Goal: Task Accomplishment & Management: Use online tool/utility

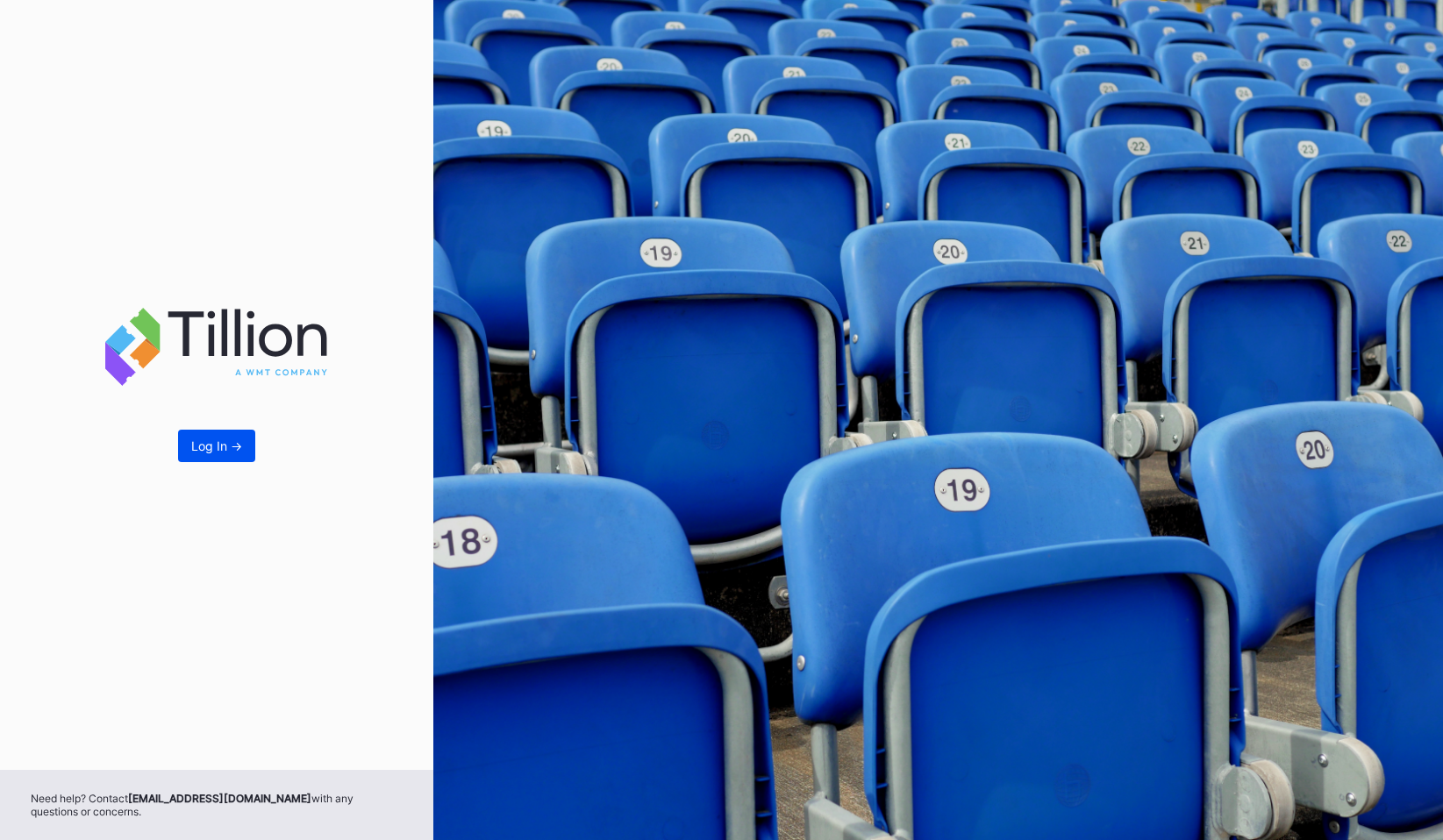
click at [206, 457] on button "Log In ->" at bounding box center [216, 445] width 77 height 32
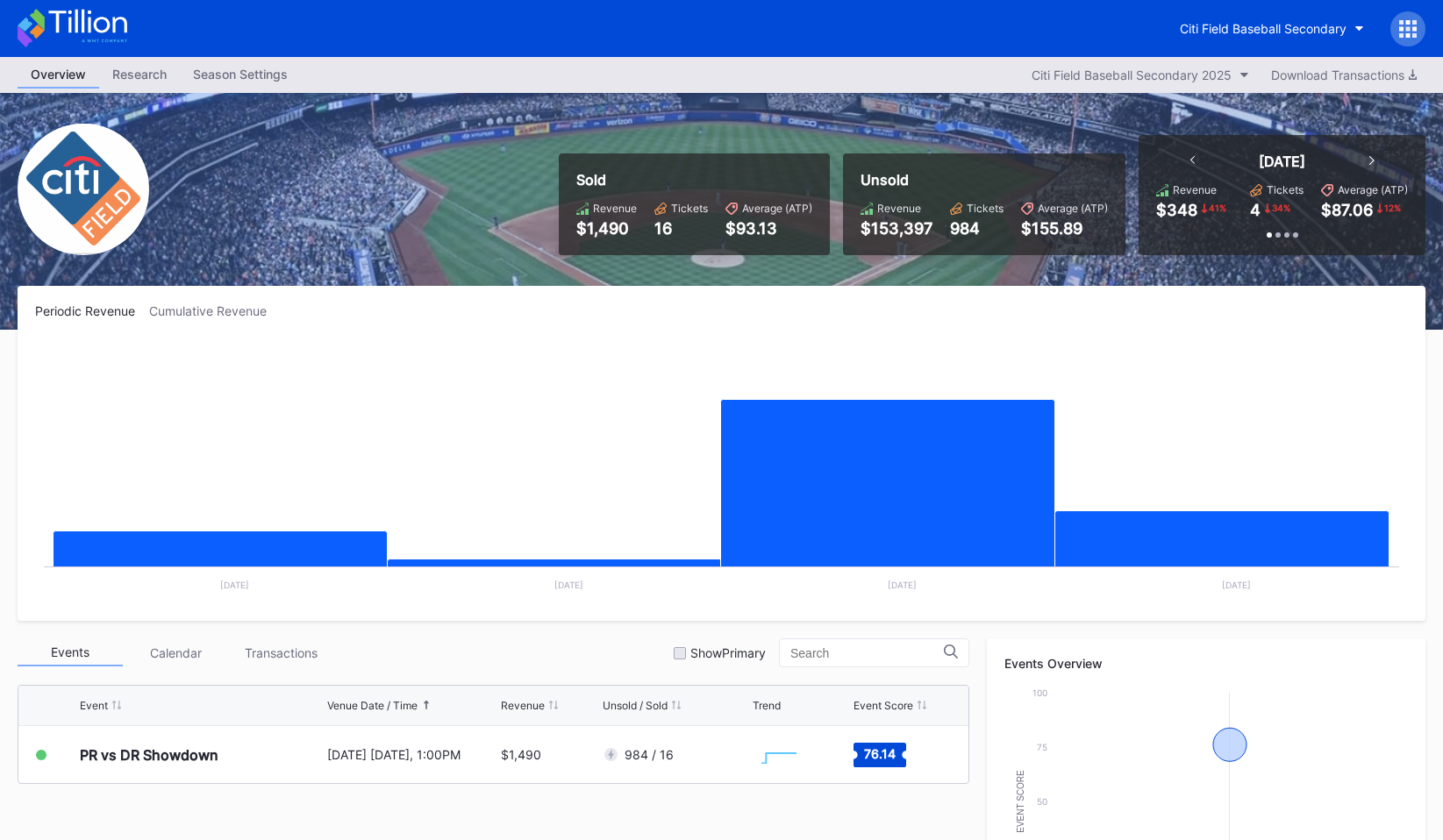
click at [1397, 37] on div at bounding box center [1408, 29] width 35 height 35
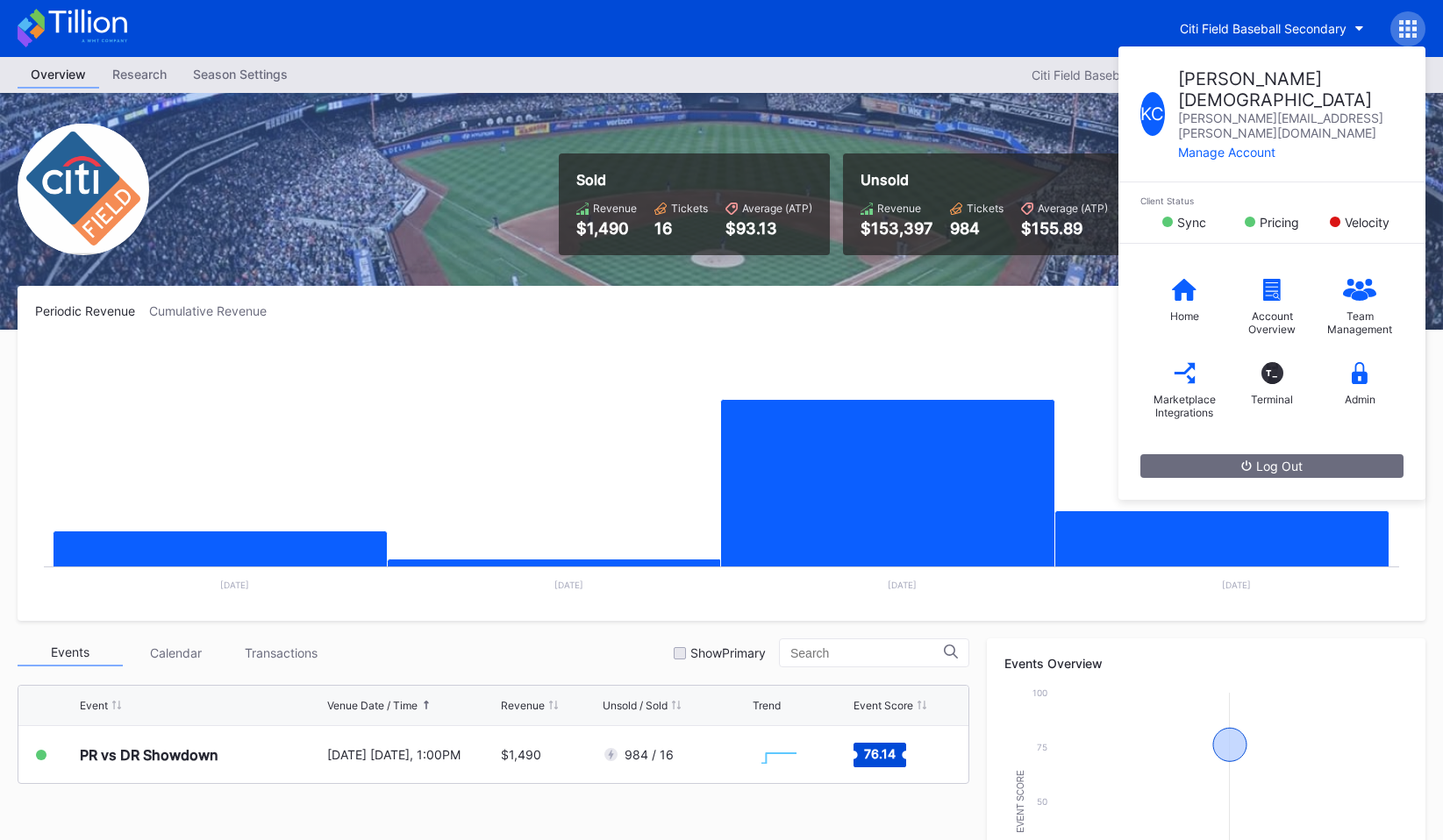
click at [1397, 37] on div "K C [PERSON_NAME] [PERSON_NAME][EMAIL_ADDRESS][PERSON_NAME][DOMAIN_NAME] Manage…" at bounding box center [1408, 29] width 35 height 35
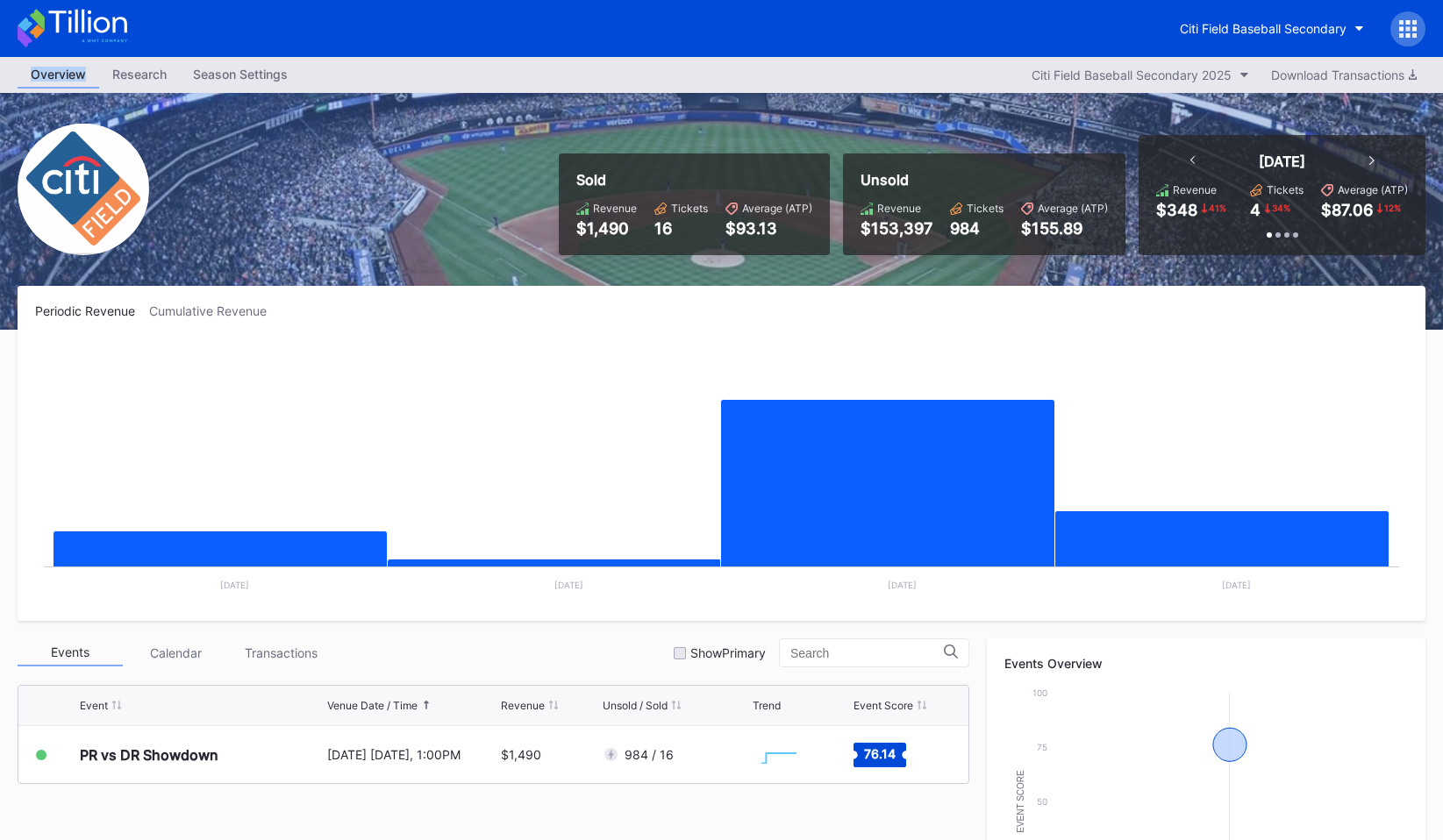
click at [1402, 22] on icon at bounding box center [1401, 22] width 5 height 5
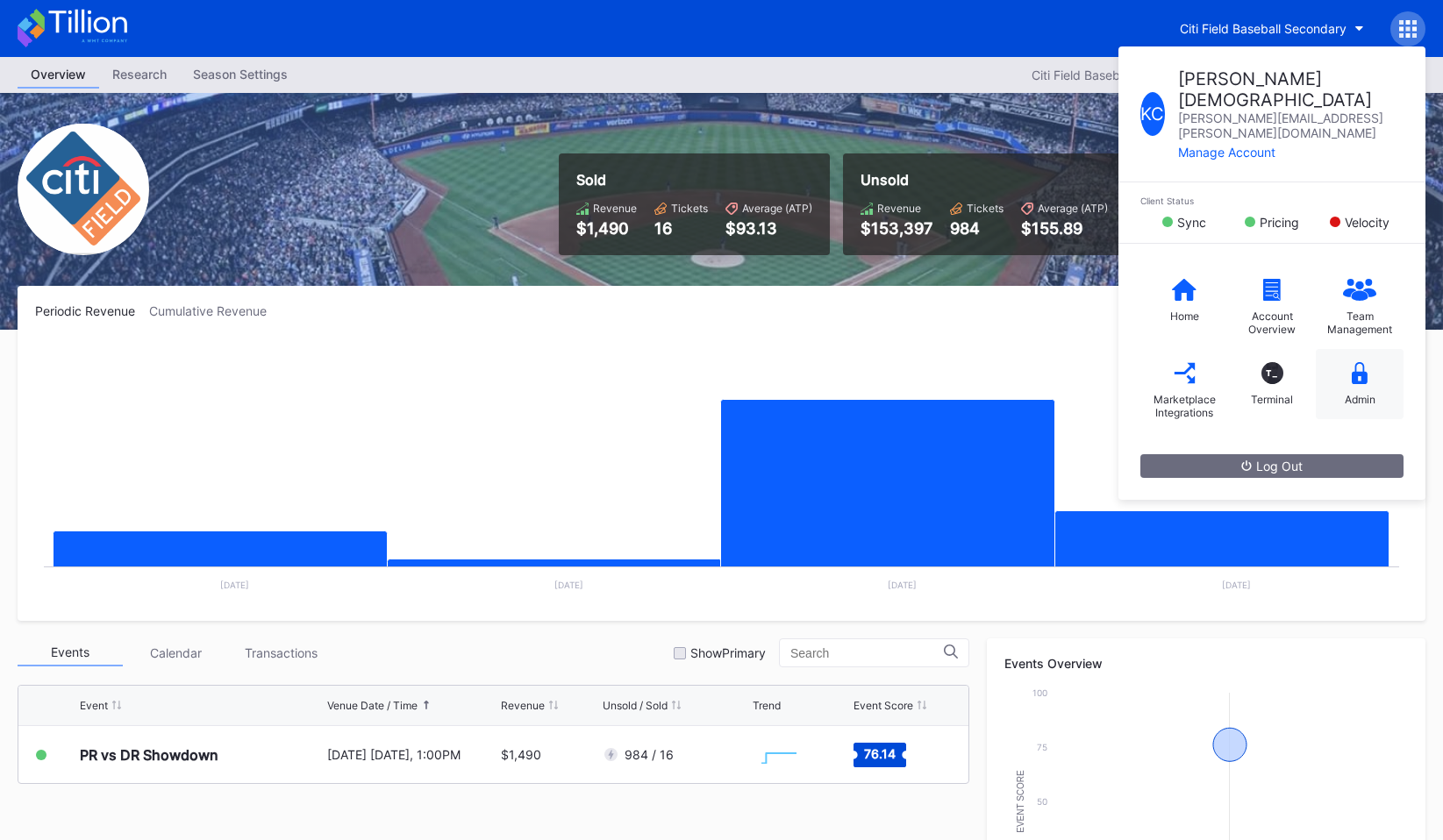
click at [1379, 349] on div "Admin" at bounding box center [1359, 384] width 88 height 70
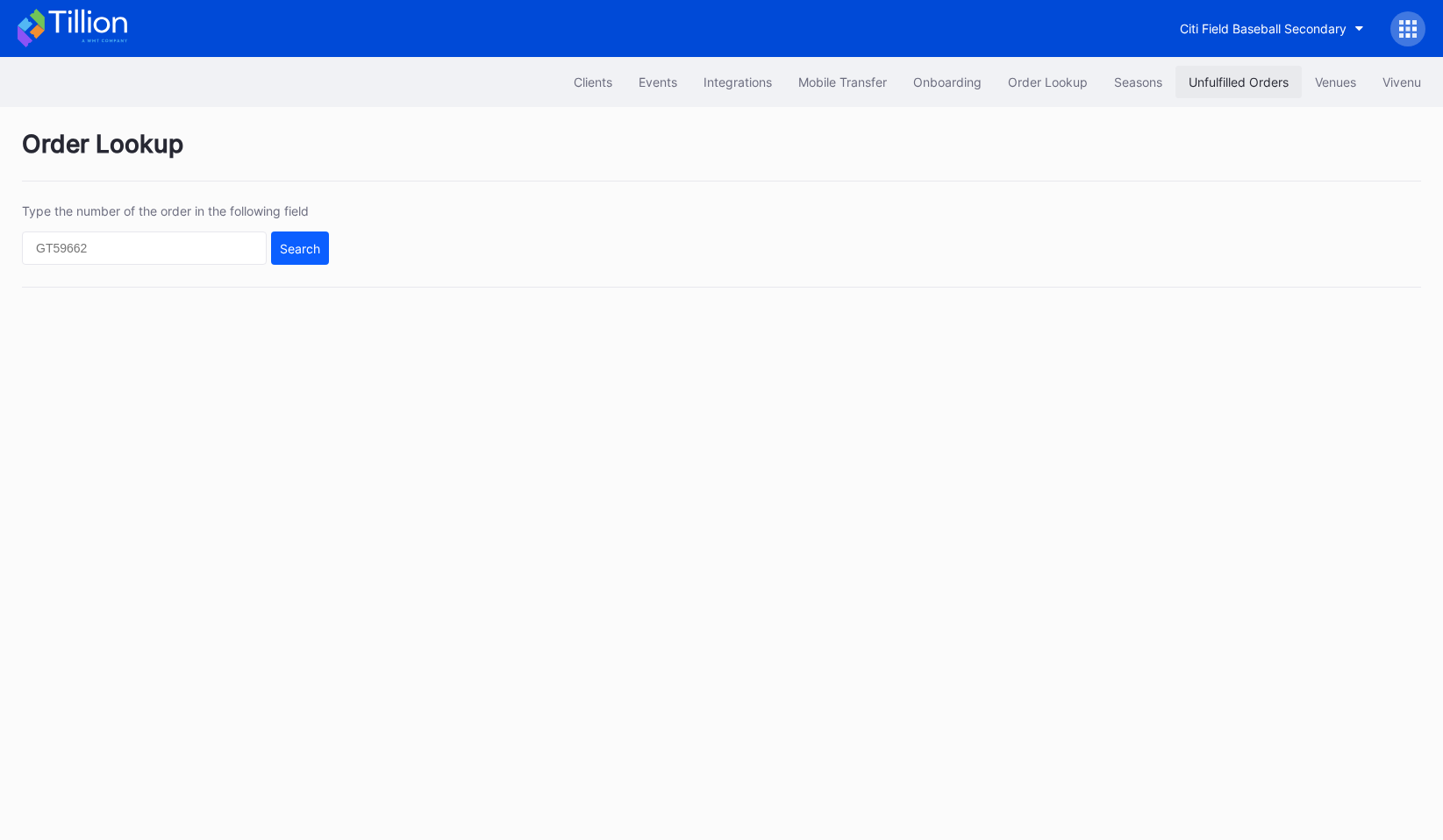
click at [1229, 91] on button "Unfulfilled Orders" at bounding box center [1239, 82] width 127 height 32
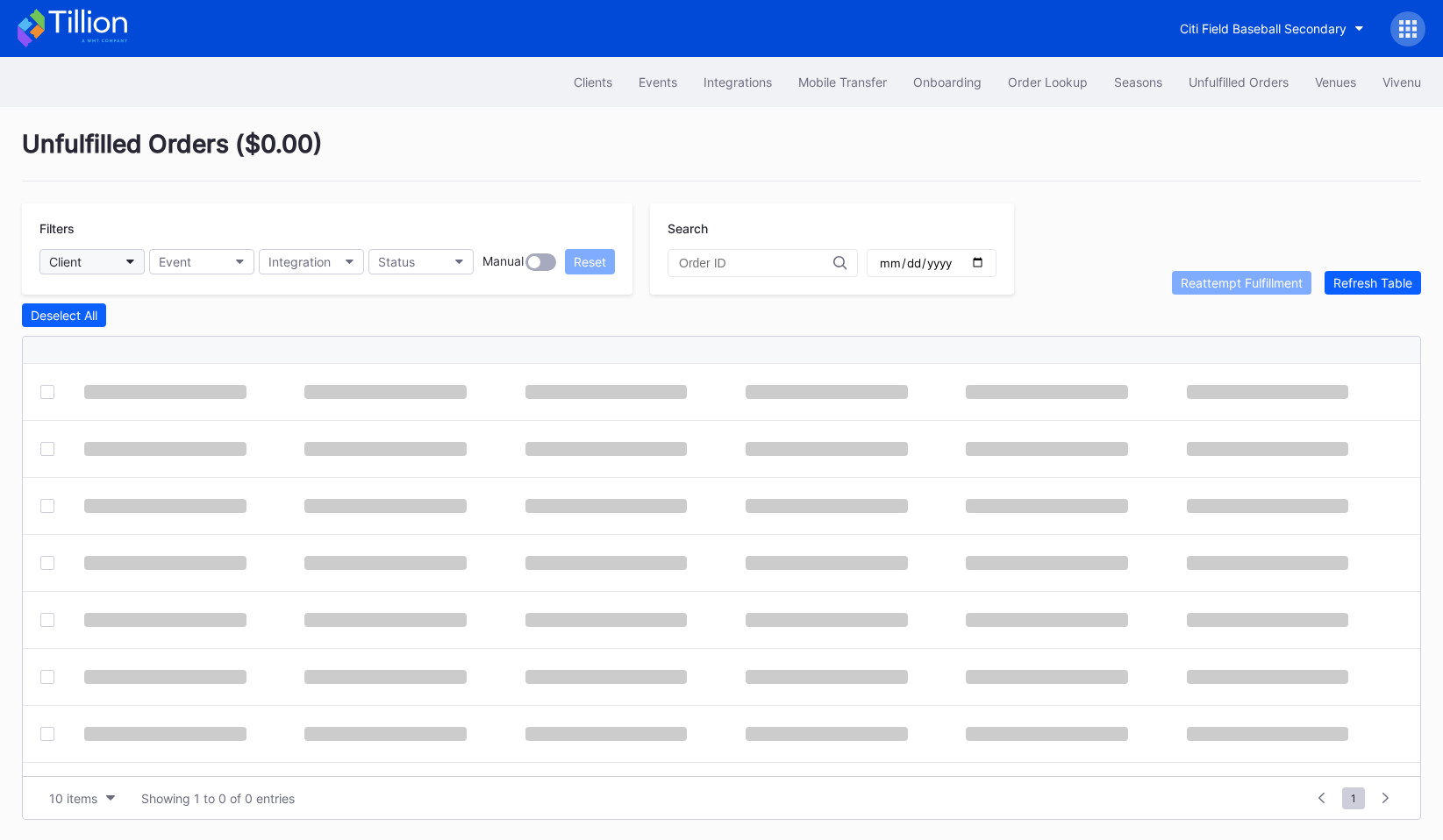
click at [93, 270] on button "Client" at bounding box center [92, 262] width 105 height 25
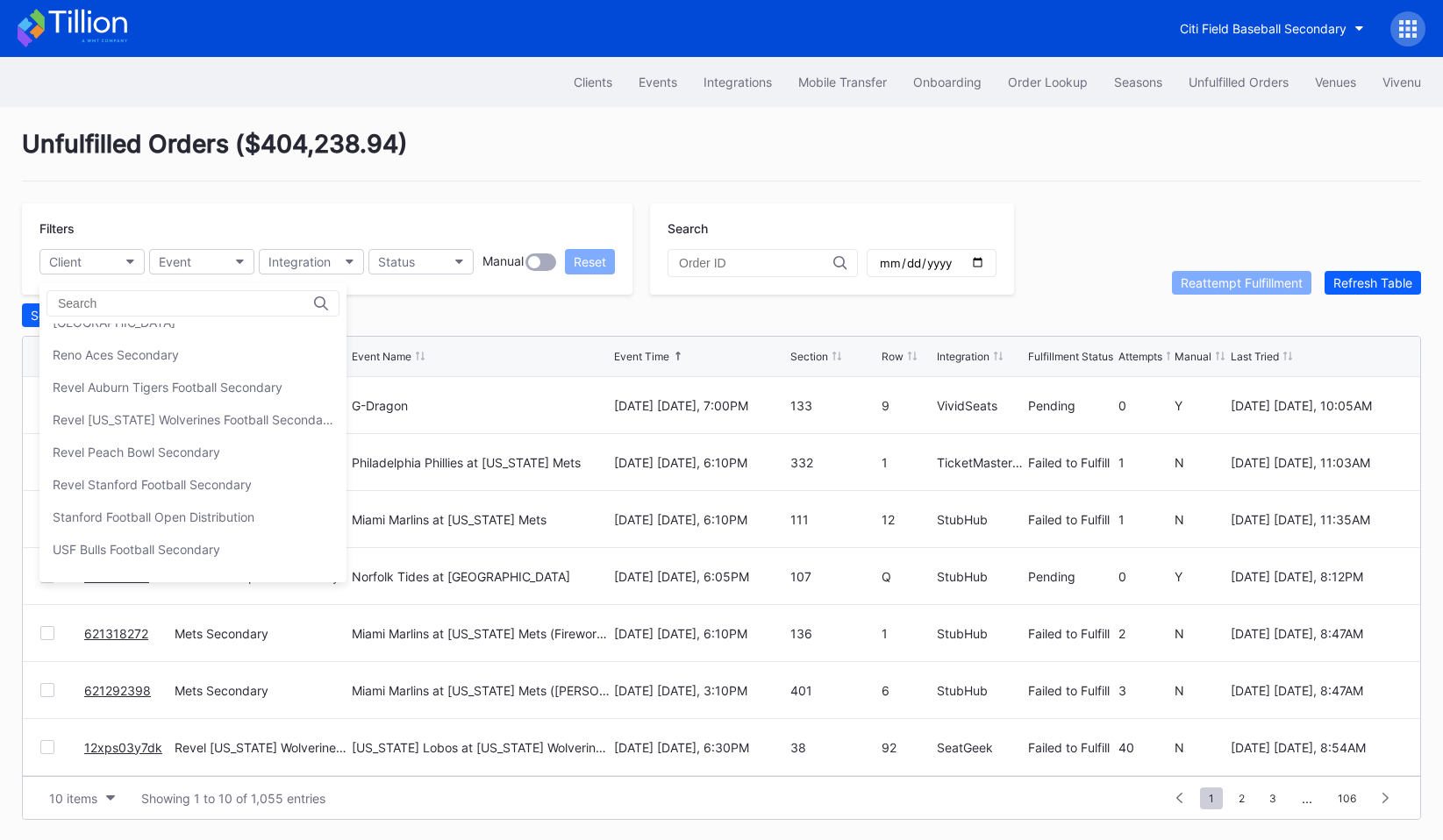
scroll to position [624, 0]
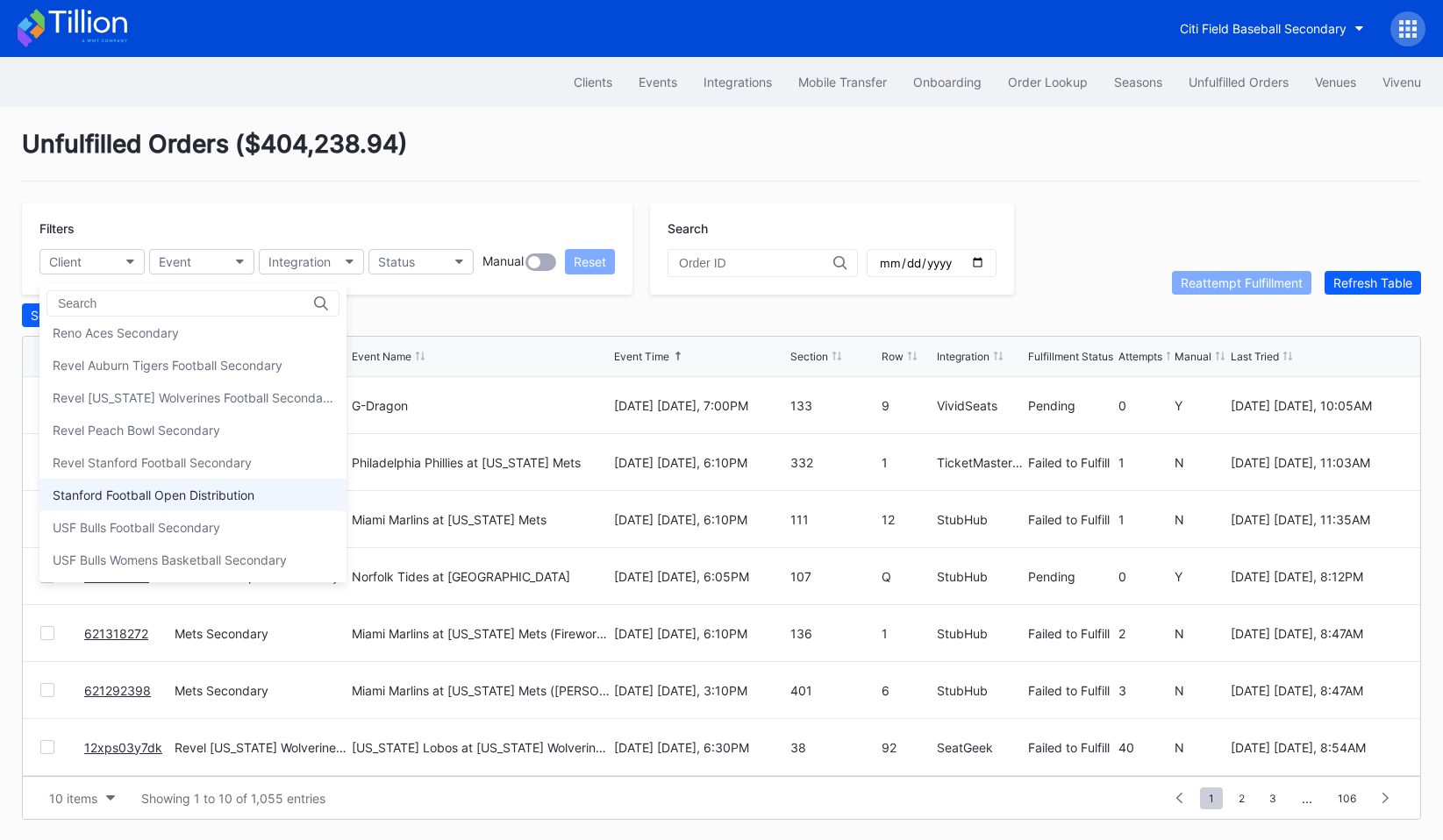
click at [202, 492] on div "Stanford Football Open Distribution" at bounding box center [153, 494] width 202 height 15
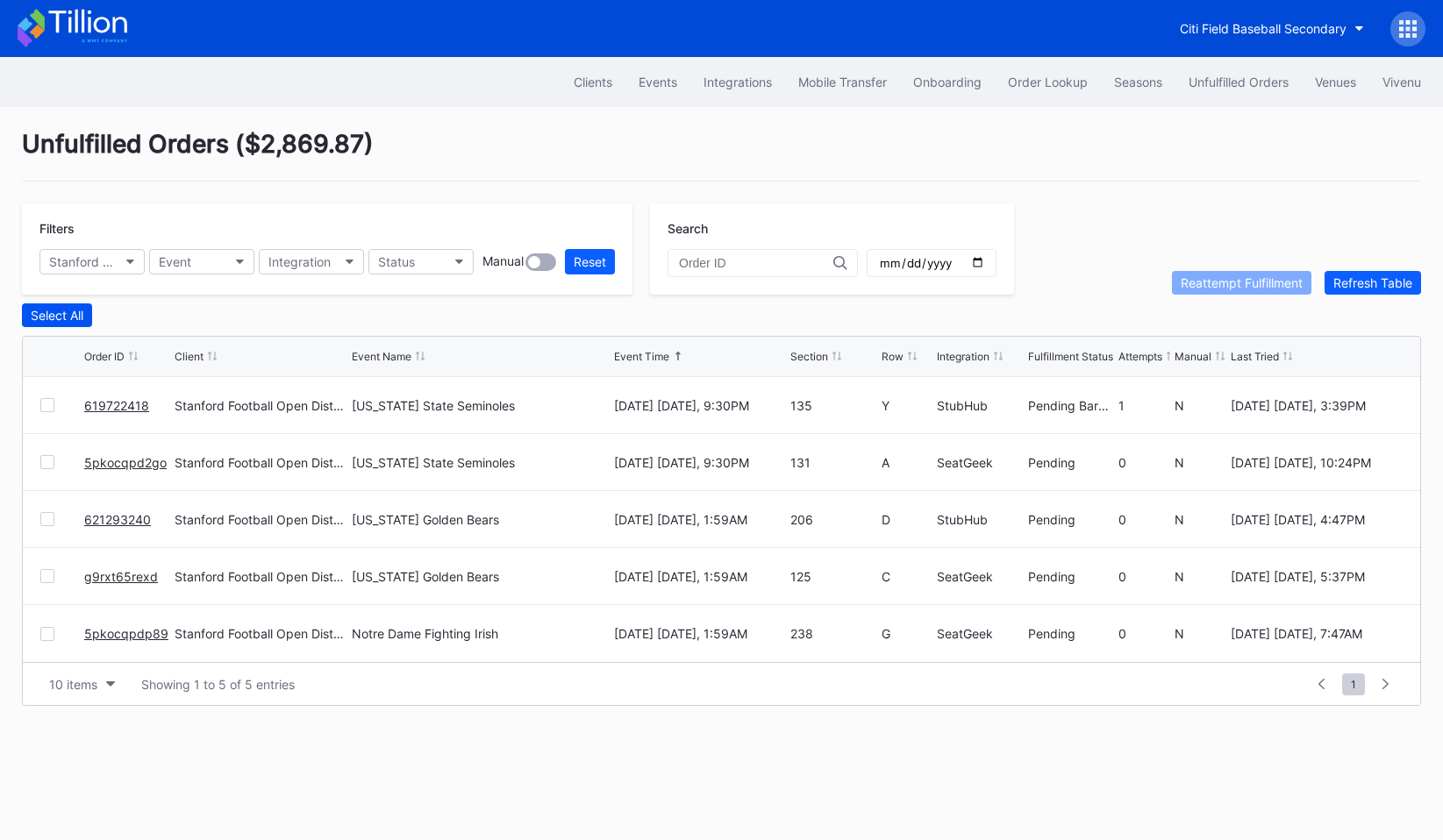
click at [56, 308] on div "Select All" at bounding box center [57, 314] width 53 height 15
click at [1255, 279] on div "Reattempt Fulfillment" at bounding box center [1241, 282] width 122 height 15
click at [1307, 30] on div "Citi Field Baseball Secondary" at bounding box center [1263, 28] width 166 height 15
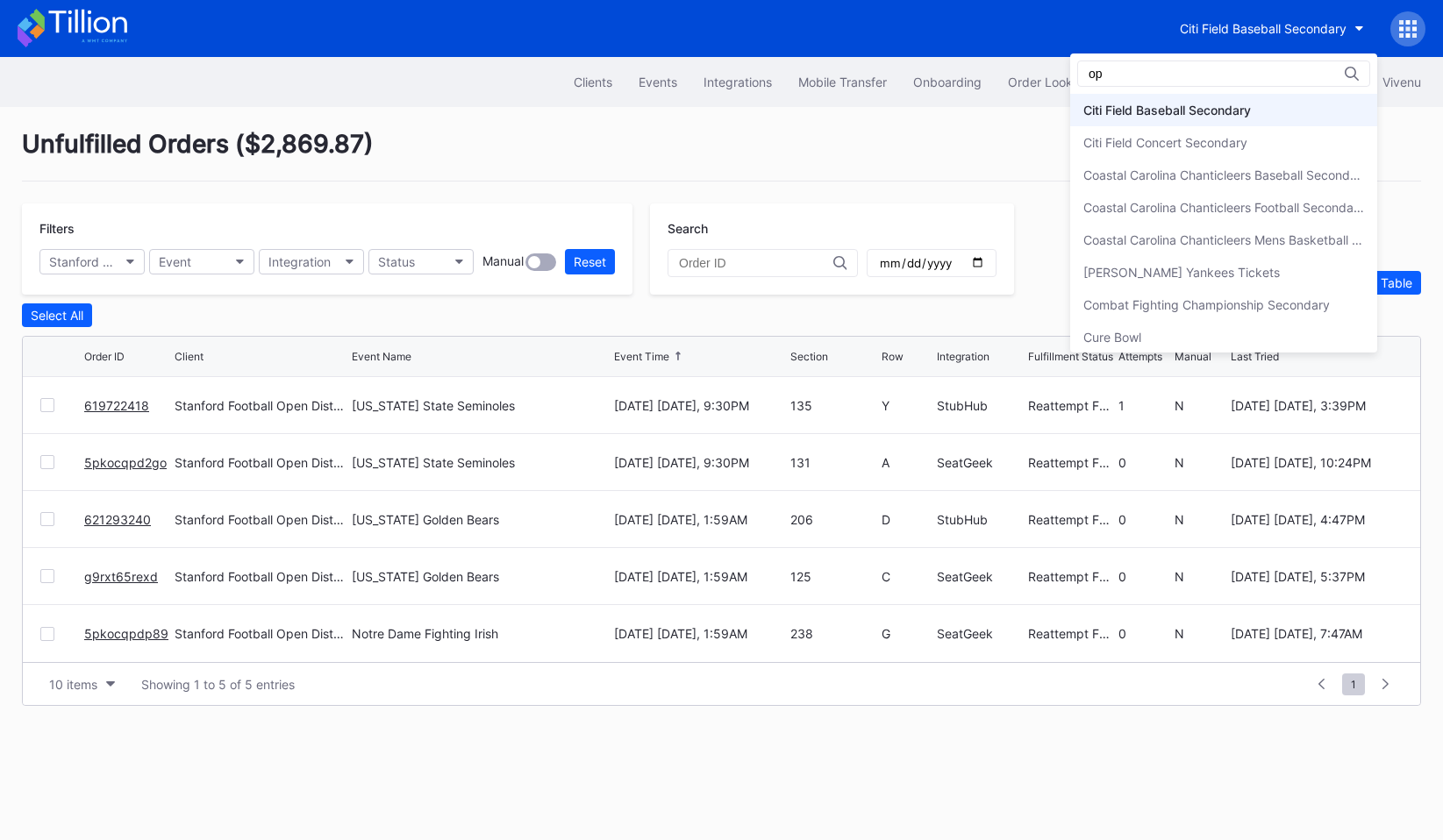
scroll to position [0, 0]
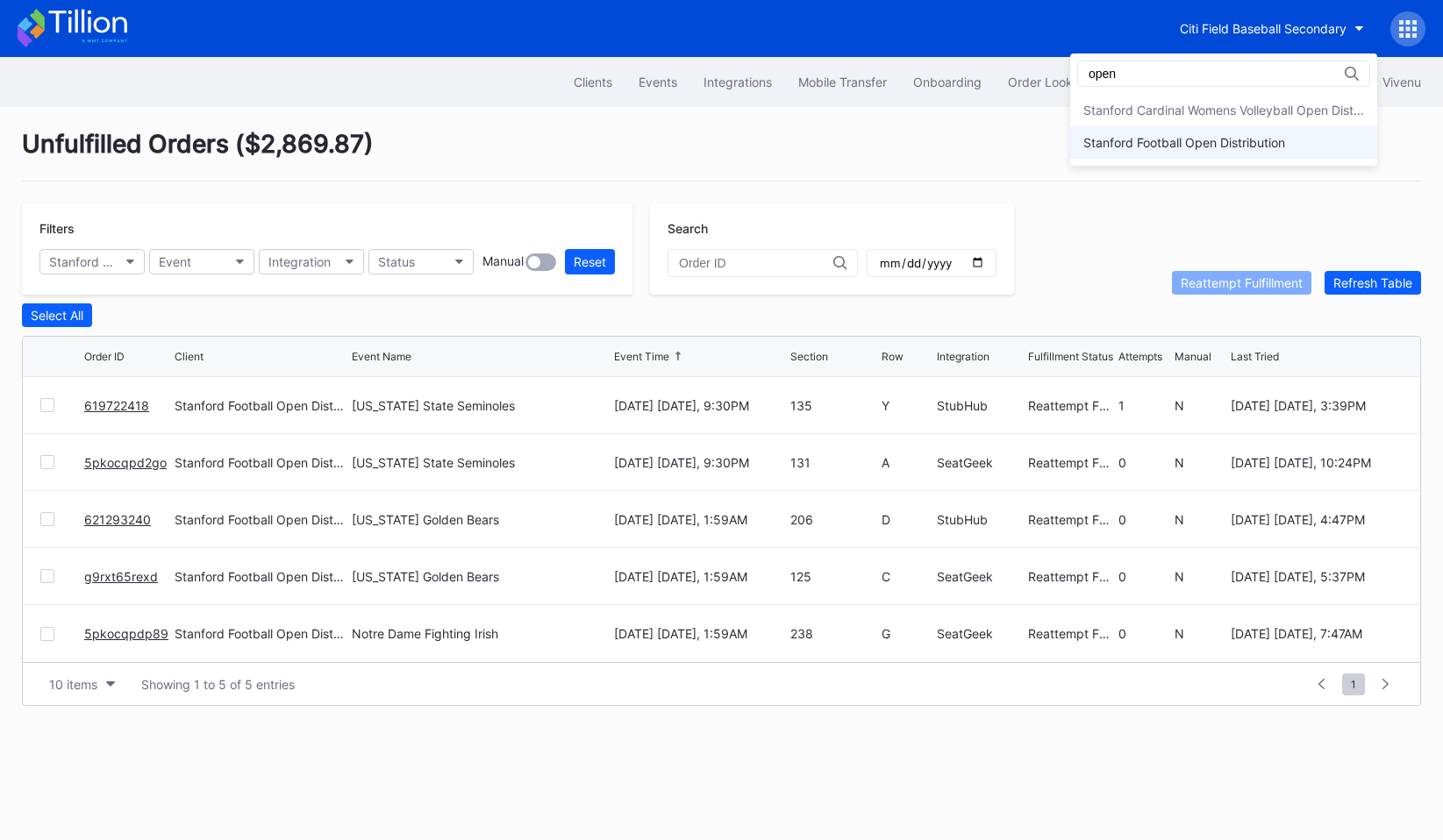
type input "open"
click at [1224, 128] on div "Stanford Football Open Distribution" at bounding box center [1223, 142] width 307 height 32
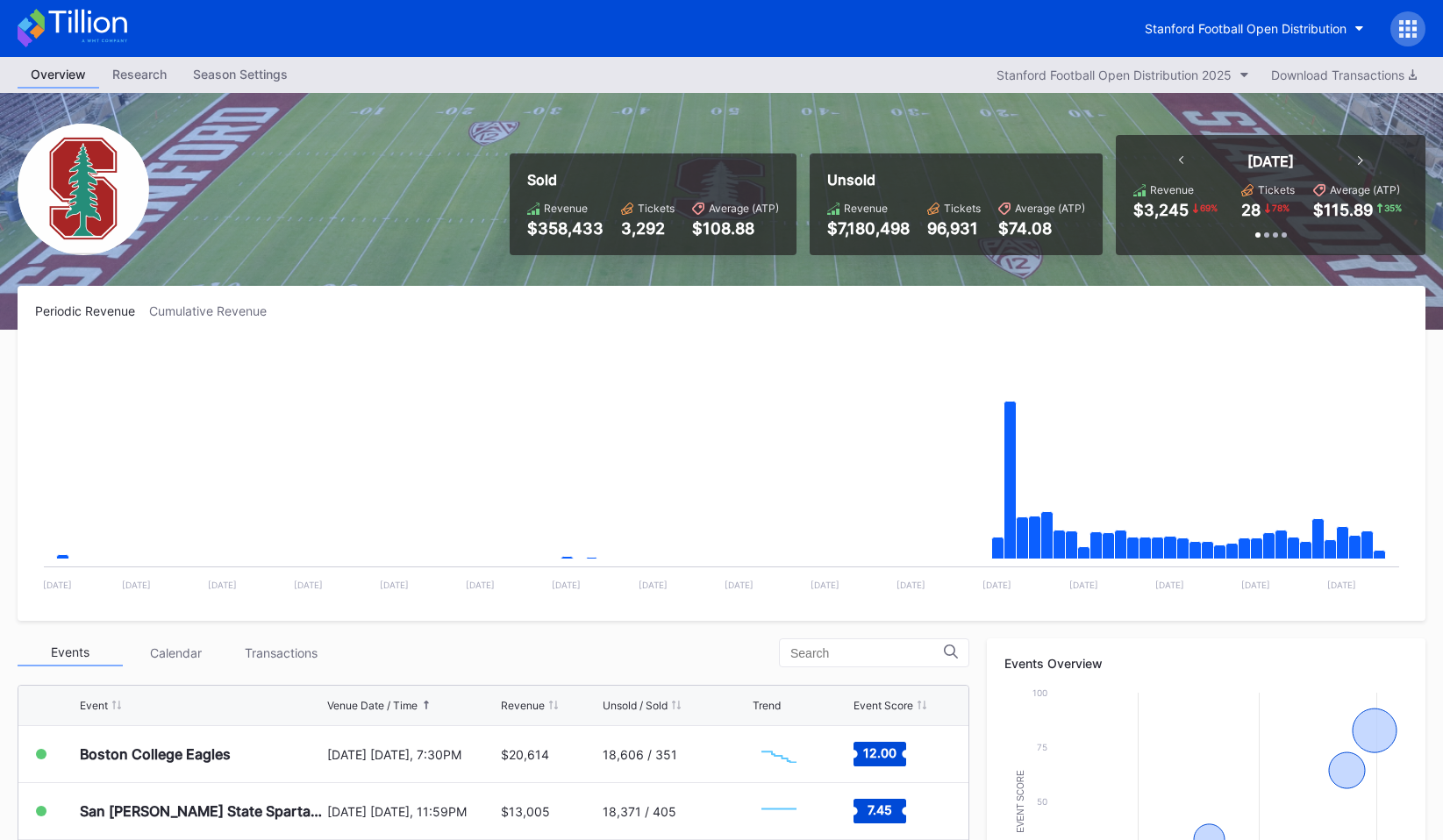
click at [1414, 38] on div at bounding box center [1408, 29] width 35 height 35
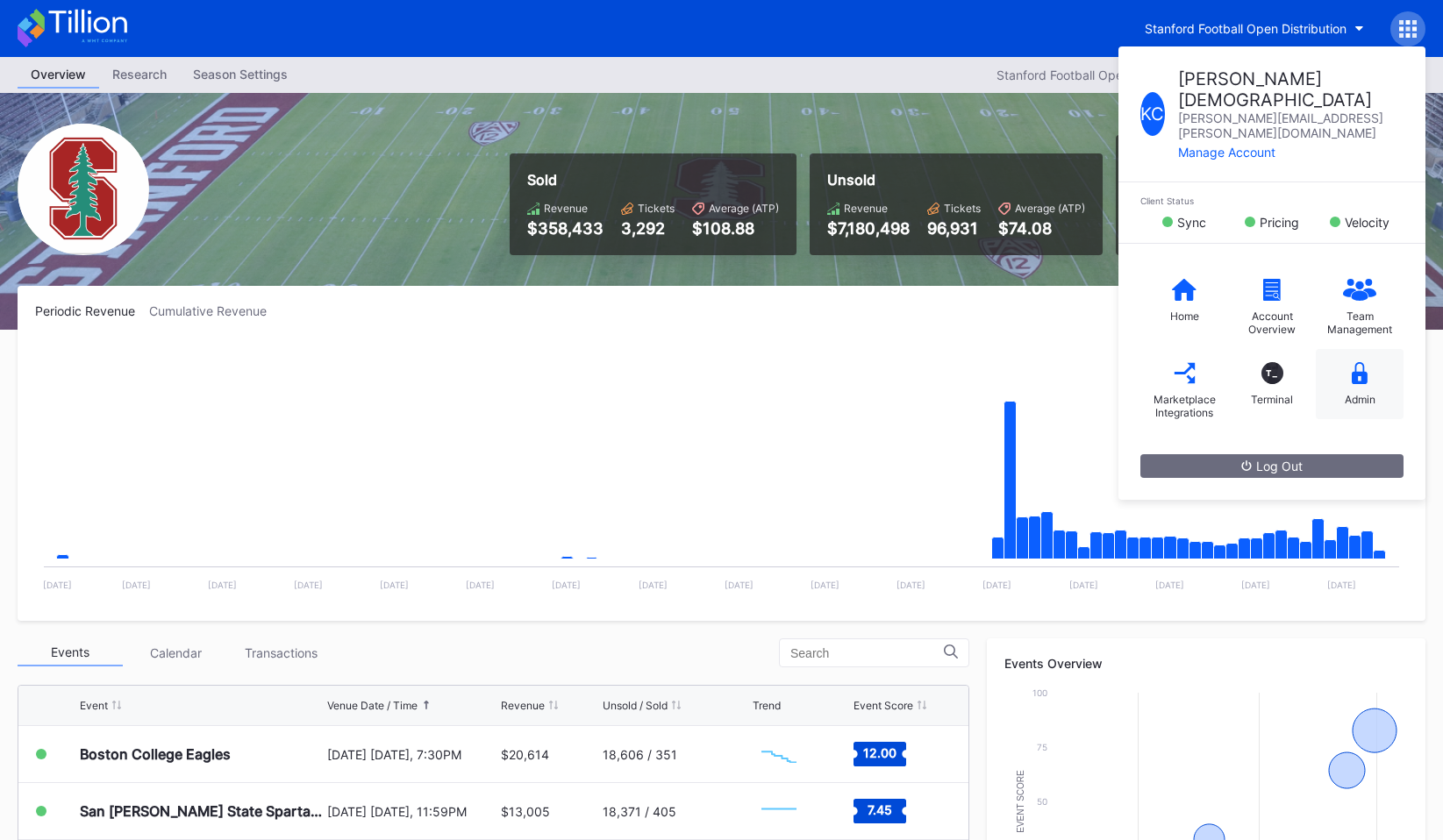
click at [1359, 362] on icon at bounding box center [1359, 373] width 16 height 22
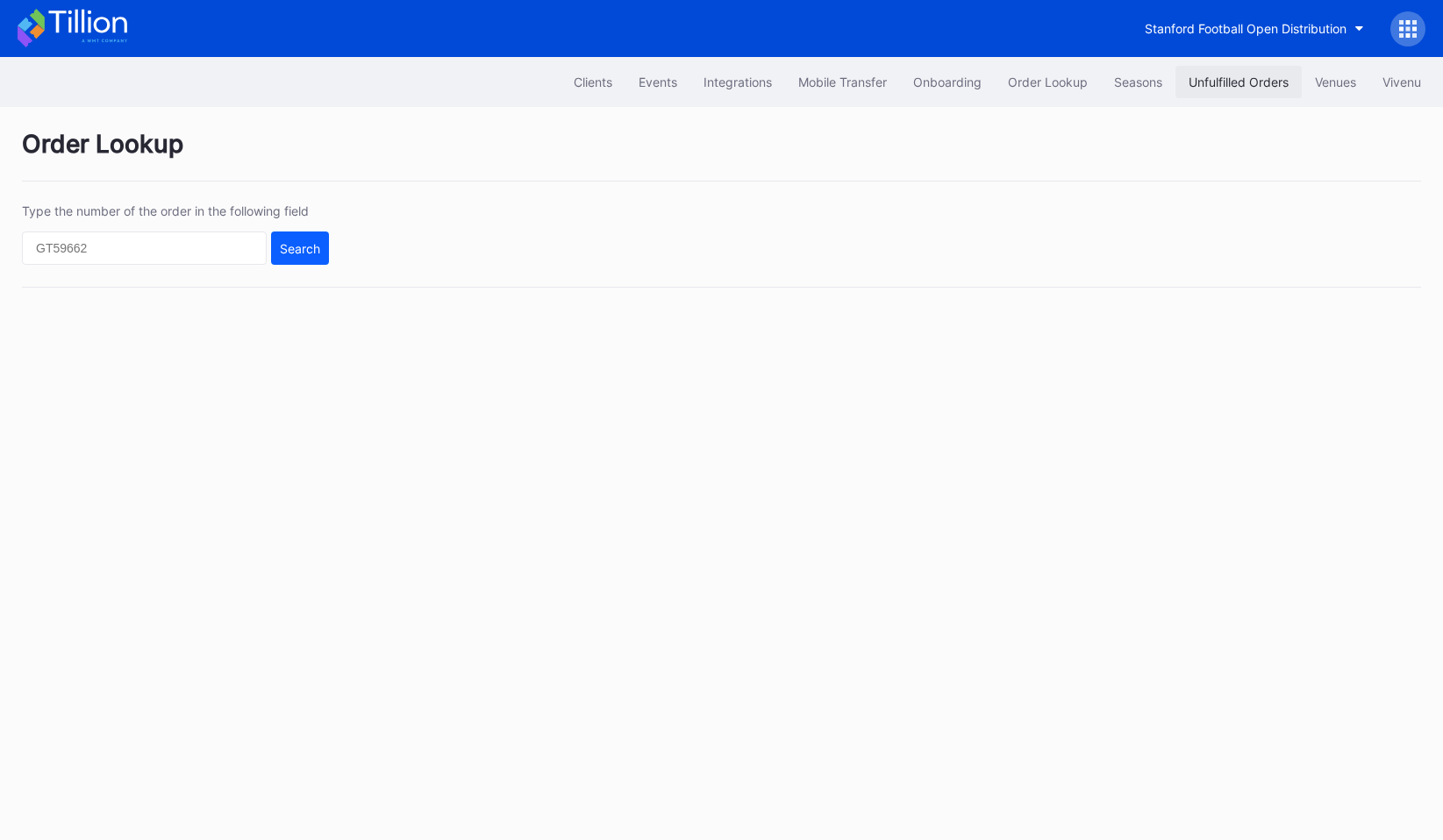
click at [1261, 93] on button "Unfulfilled Orders" at bounding box center [1239, 82] width 127 height 32
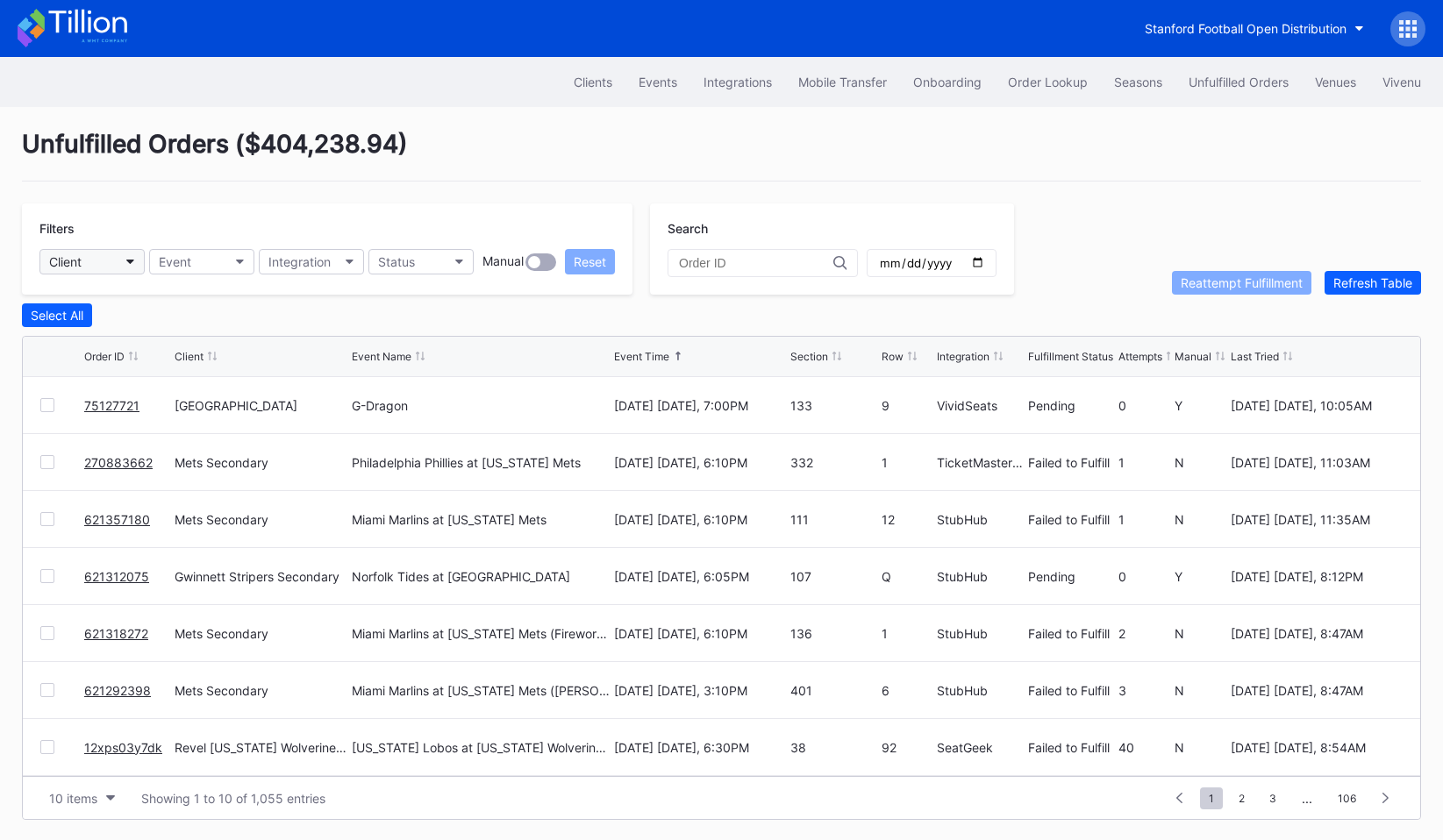
click at [119, 266] on button "Client" at bounding box center [92, 262] width 105 height 25
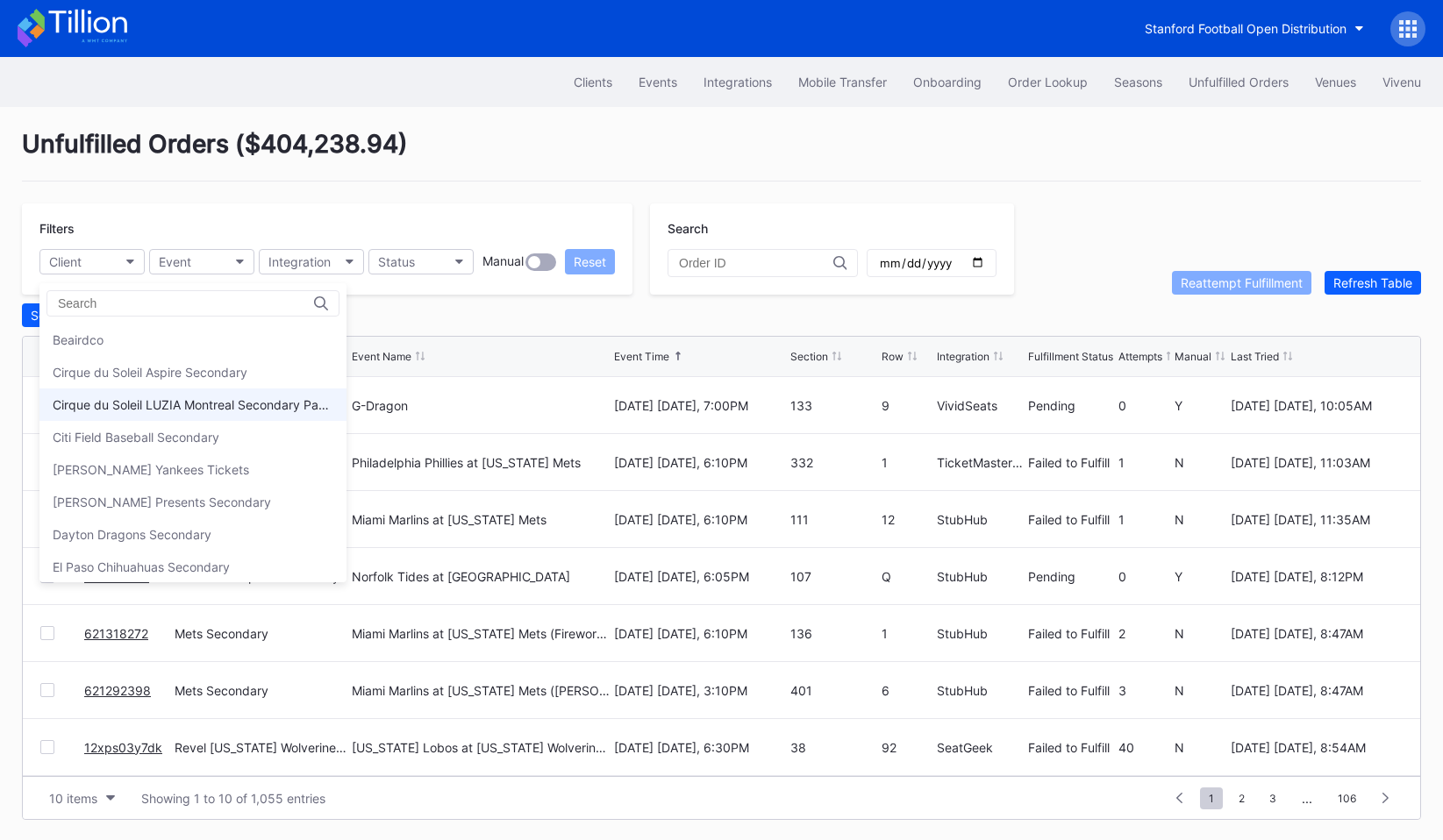
scroll to position [624, 0]
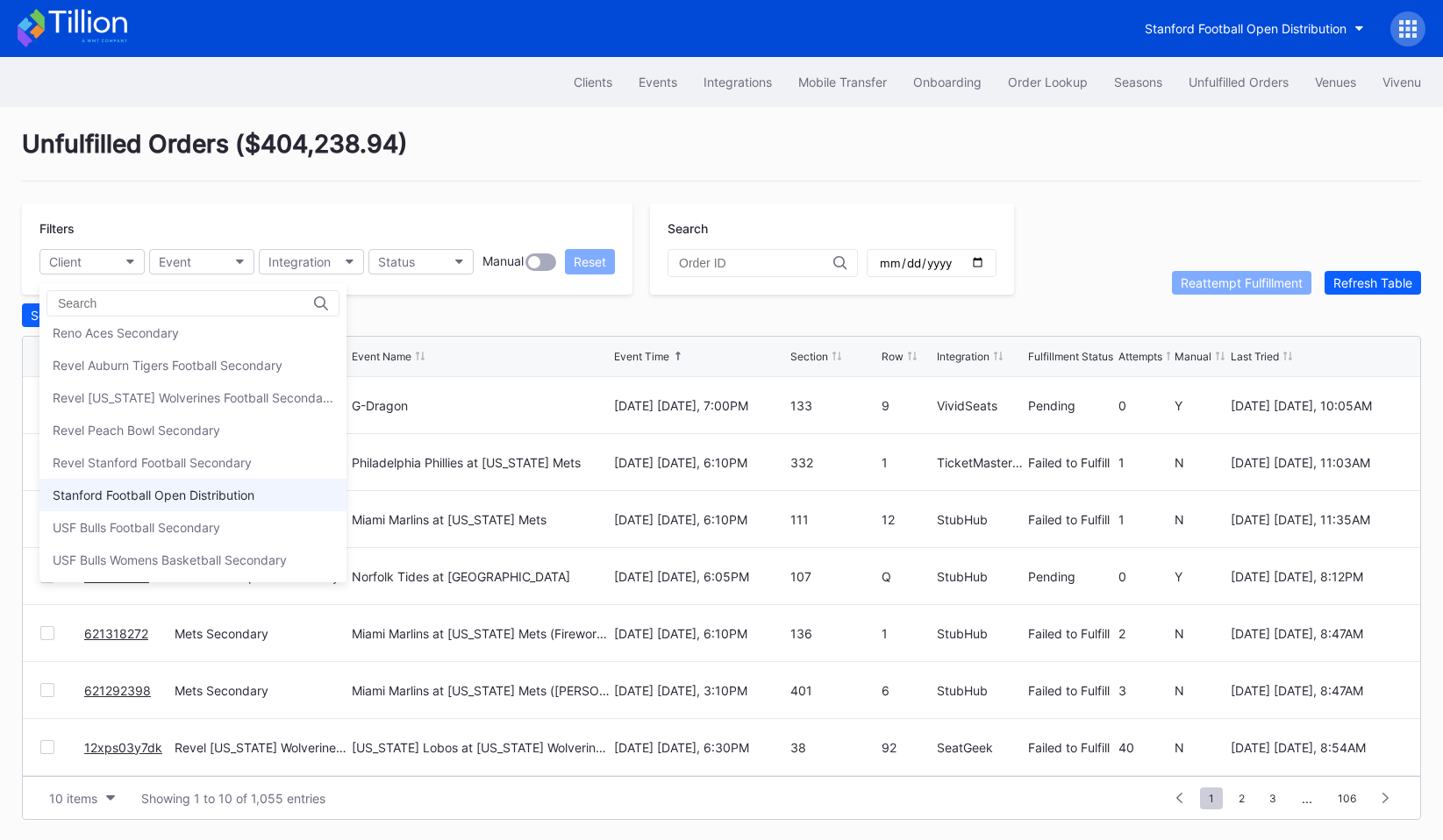
click at [136, 490] on div "Stanford Football Open Distribution" at bounding box center [153, 494] width 202 height 15
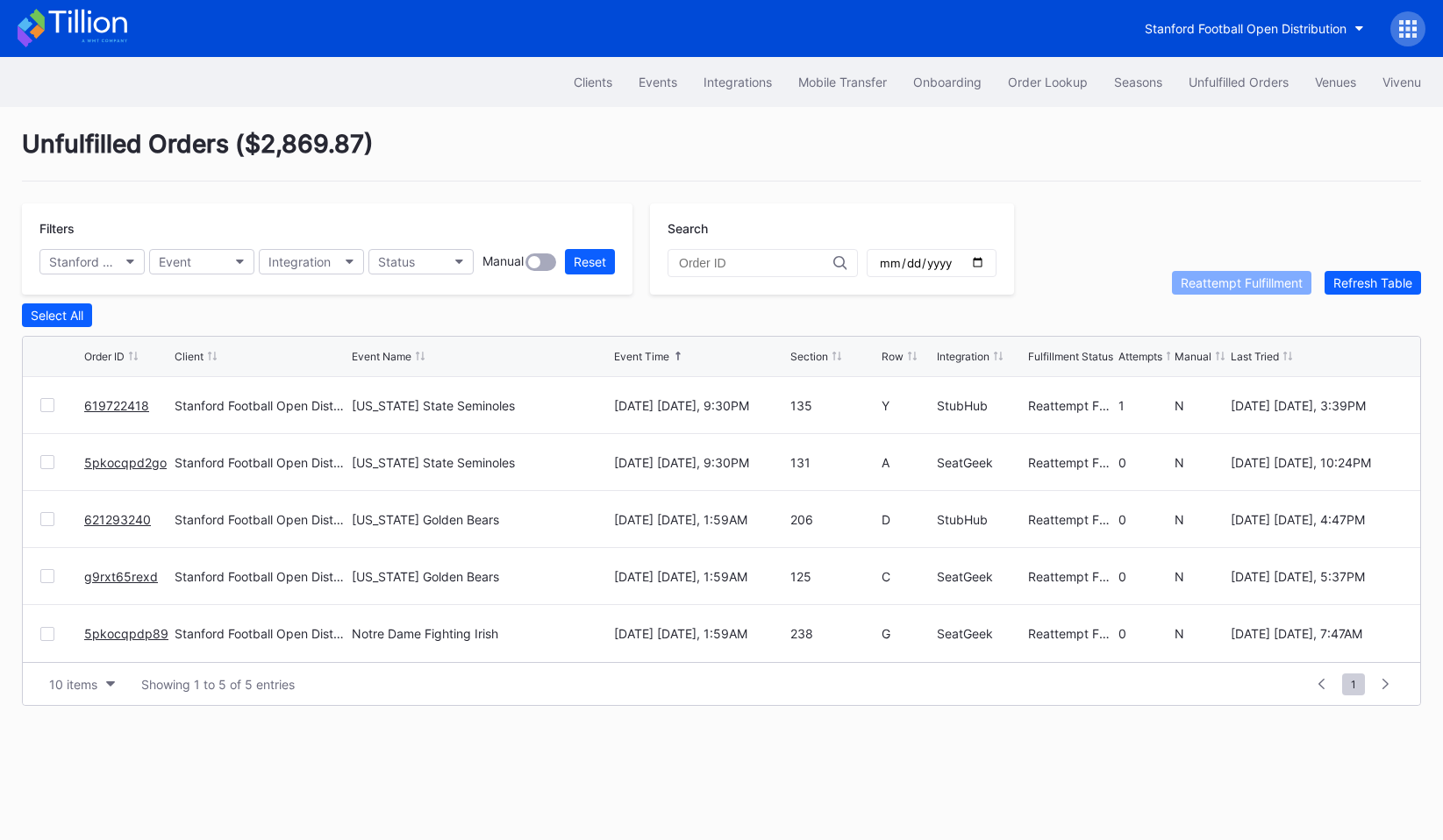
click at [1360, 297] on div "Unfulfilled Orders ( $2,869.87 ) Filters Stanford Football Open Distribution Ev…" at bounding box center [722, 418] width 1443 height 621
click at [1360, 287] on div "Refresh Table" at bounding box center [1372, 282] width 79 height 15
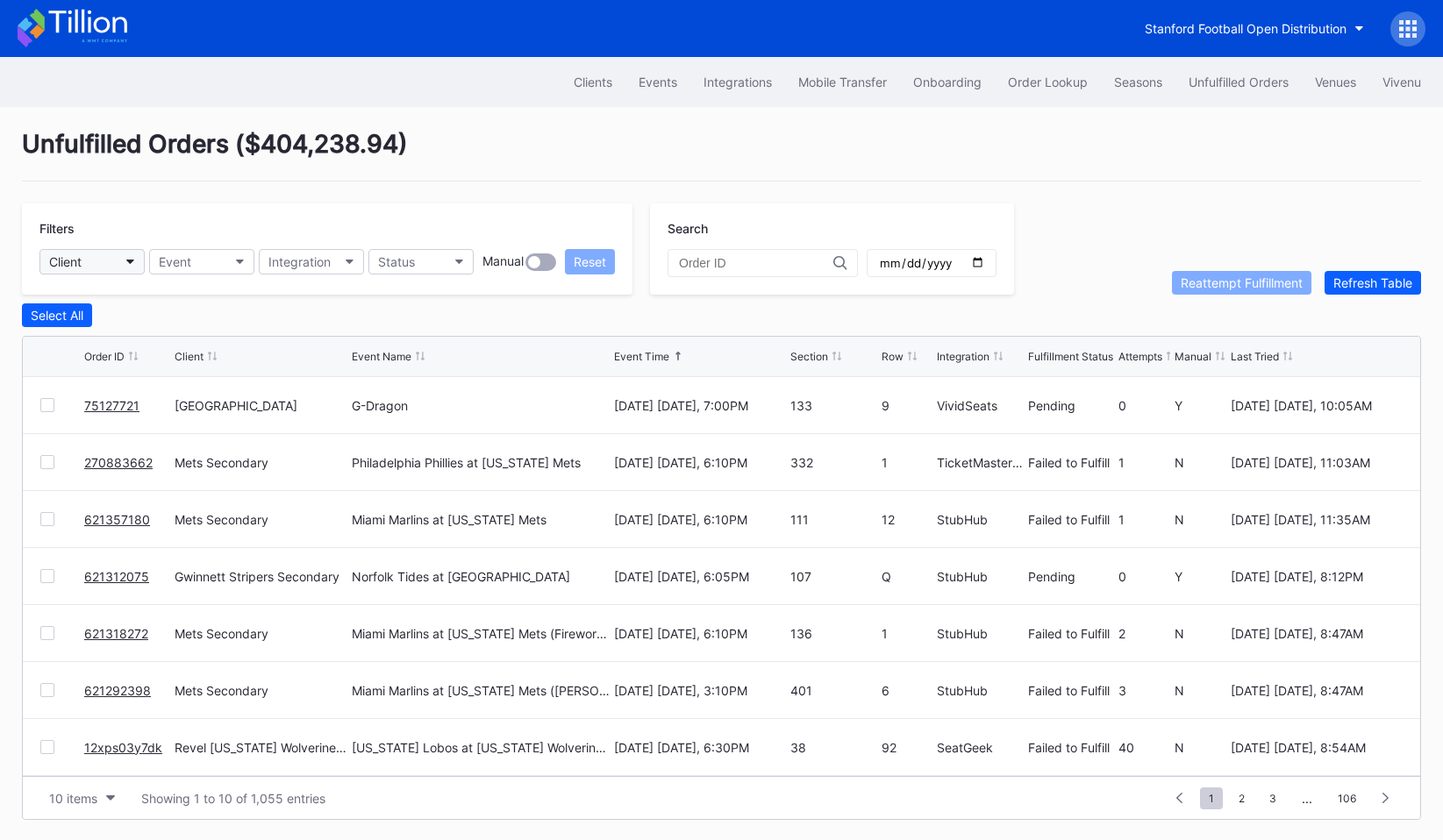
click at [82, 264] on div "Client" at bounding box center [64, 261] width 32 height 15
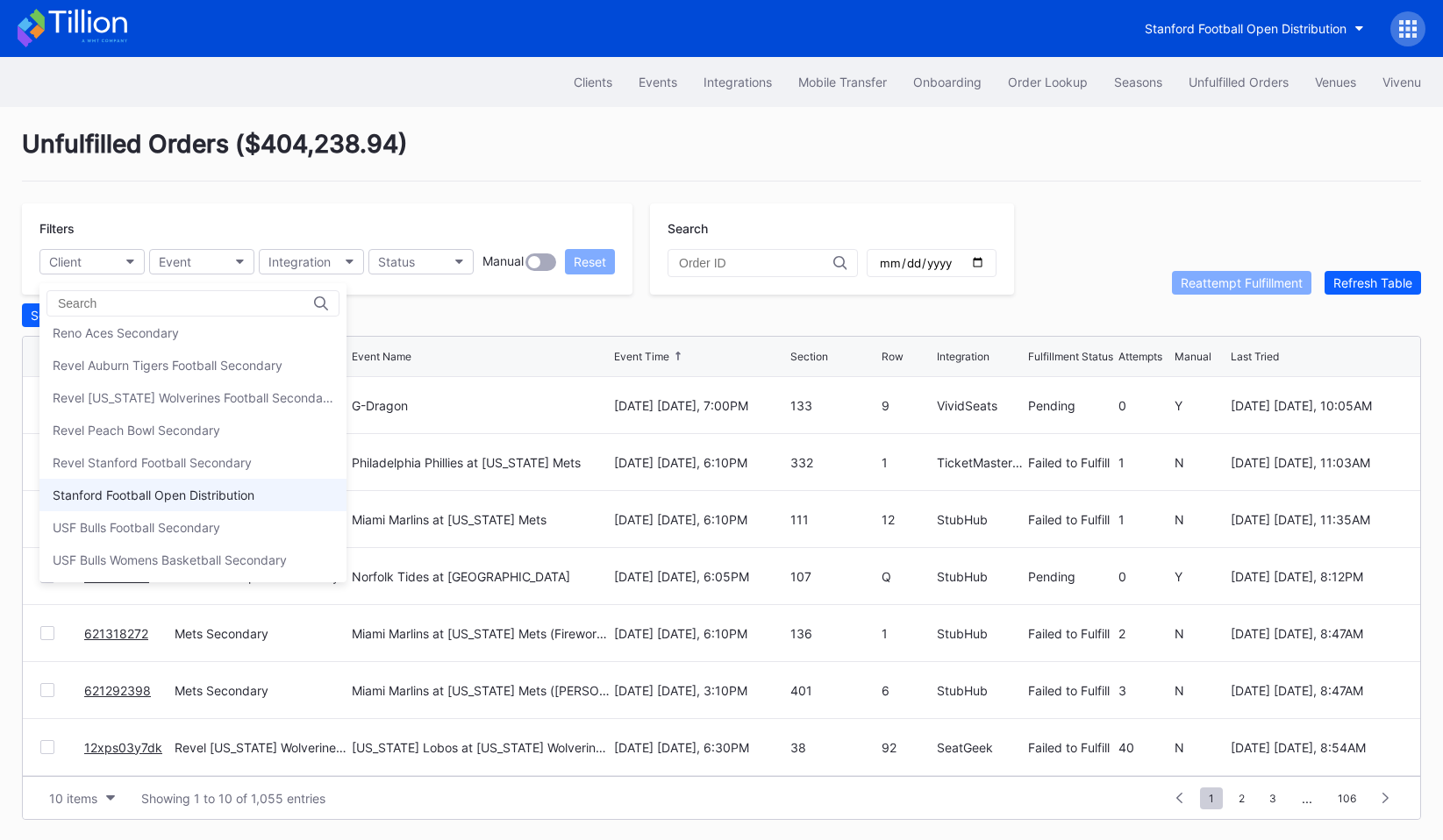
click at [122, 498] on div "Stanford Football Open Distribution" at bounding box center [153, 494] width 202 height 15
